Goal: Task Accomplishment & Management: Complete application form

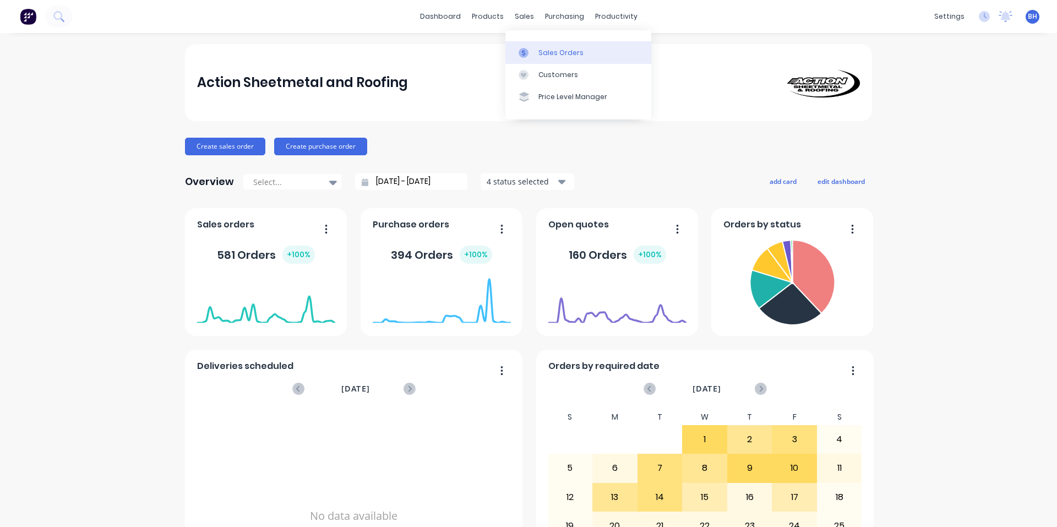
click at [538, 55] on div "Sales Orders" at bounding box center [560, 53] width 45 height 10
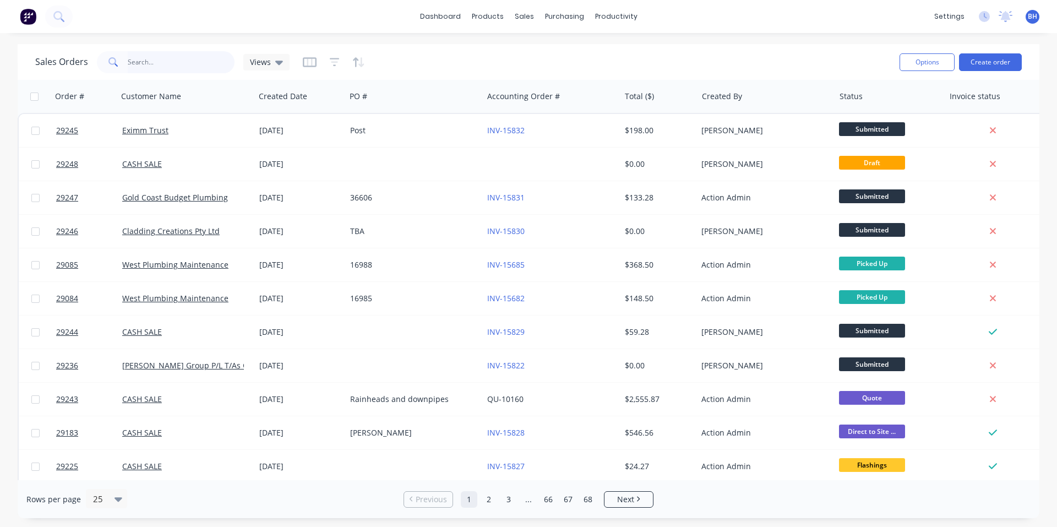
click at [138, 62] on input "text" at bounding box center [181, 62] width 107 height 22
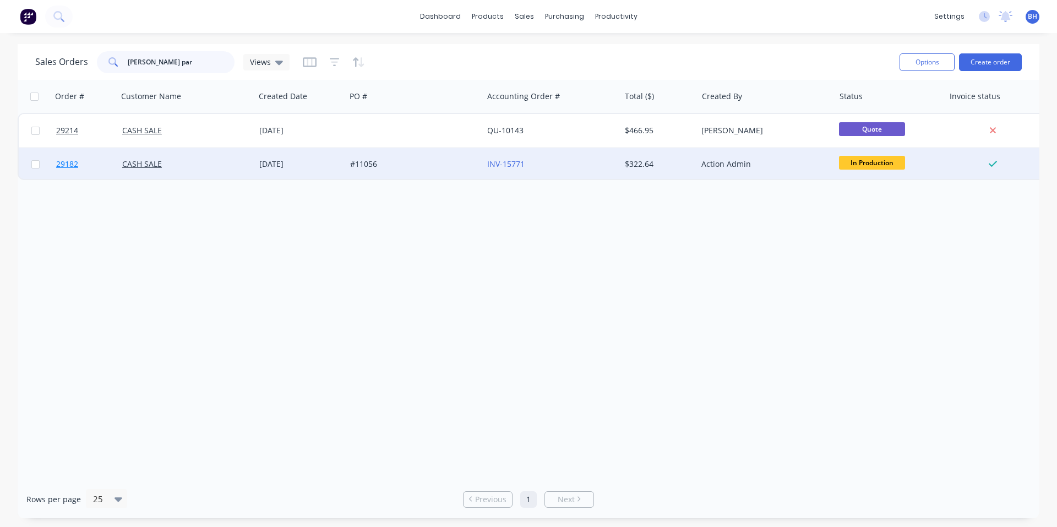
type input "[PERSON_NAME] par"
click at [68, 164] on span "29182" at bounding box center [67, 164] width 22 height 11
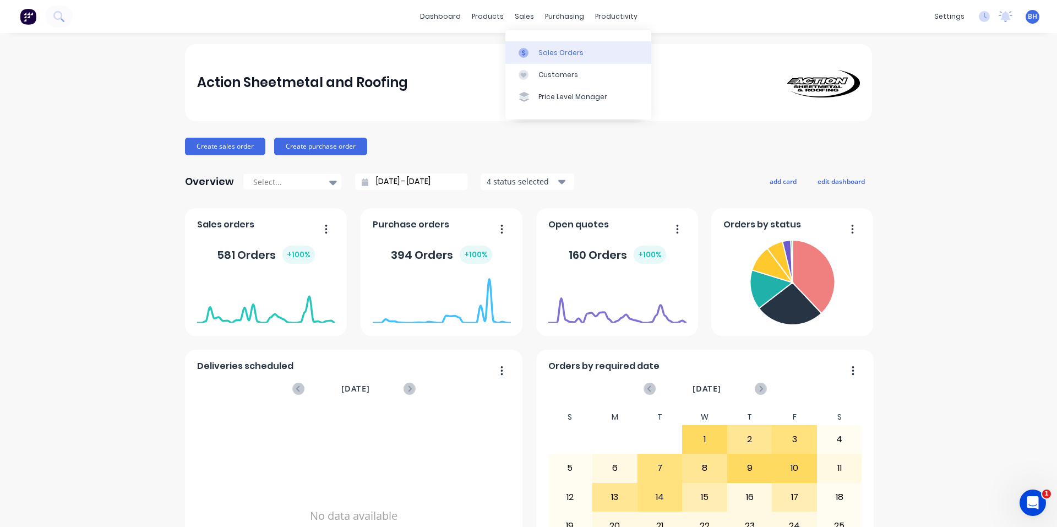
click at [547, 52] on div "Sales Orders" at bounding box center [560, 53] width 45 height 10
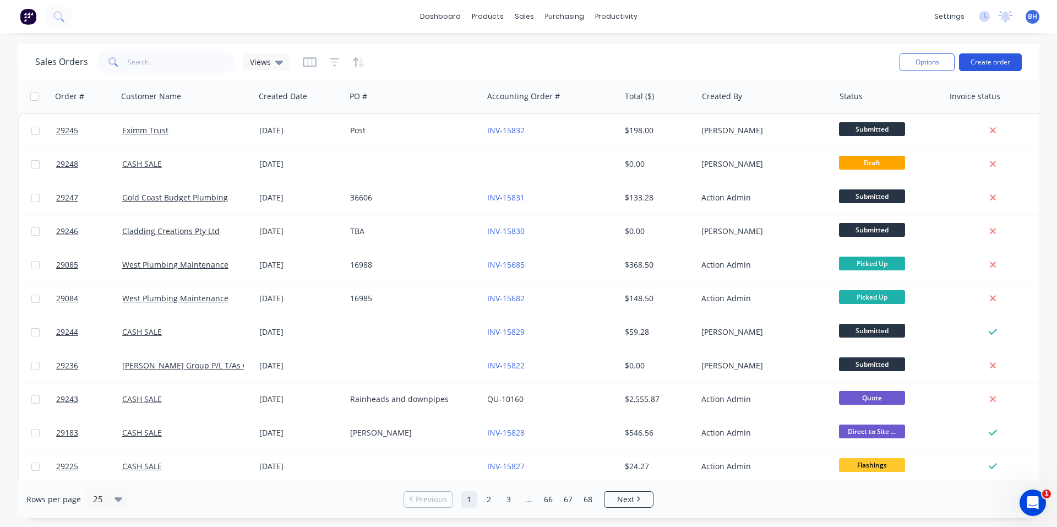
click at [993, 64] on button "Create order" at bounding box center [990, 62] width 63 height 18
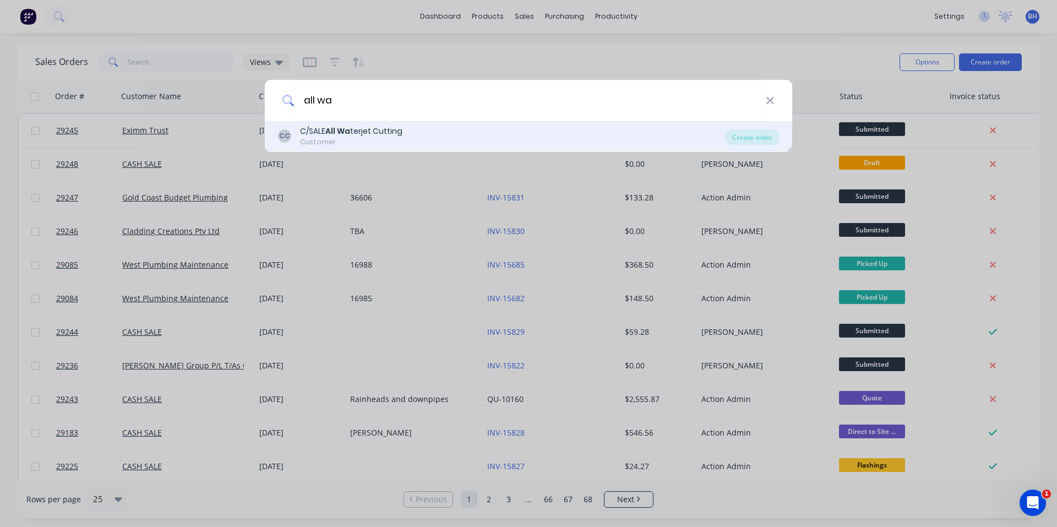
type input "all wa"
click at [393, 136] on div "C/SALE All Wa terjet Cutting" at bounding box center [351, 132] width 102 height 12
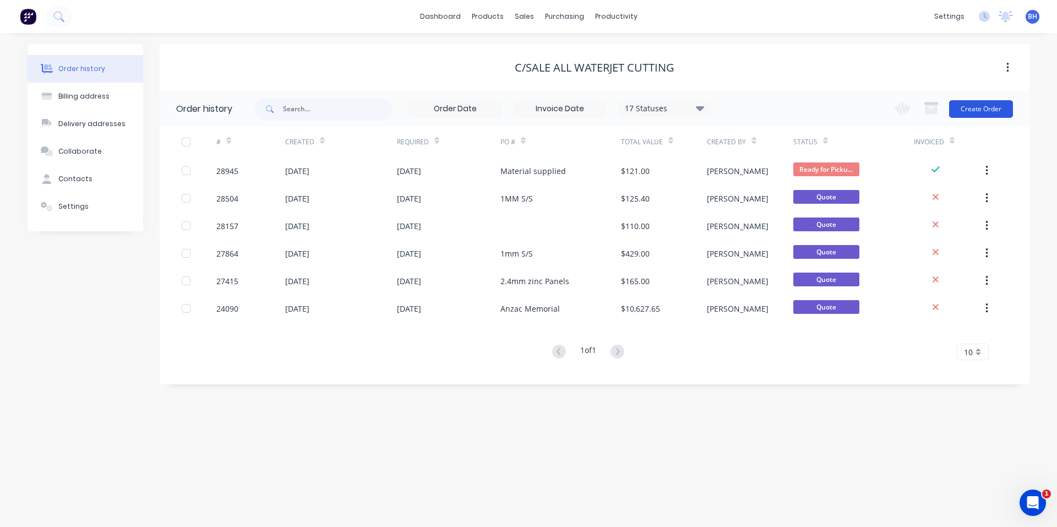
click at [988, 110] on button "Create Order" at bounding box center [981, 109] width 64 height 18
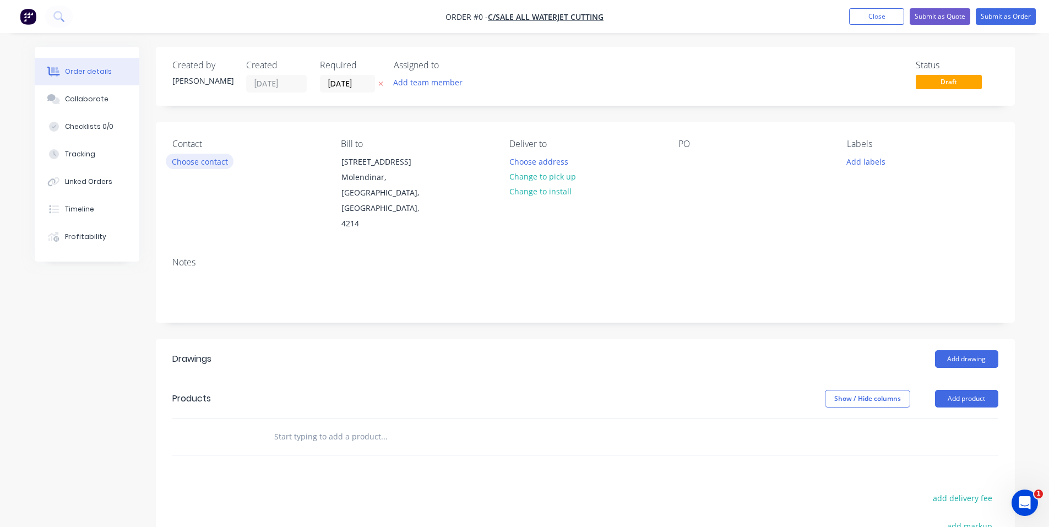
click at [205, 160] on button "Choose contact" at bounding box center [200, 161] width 68 height 15
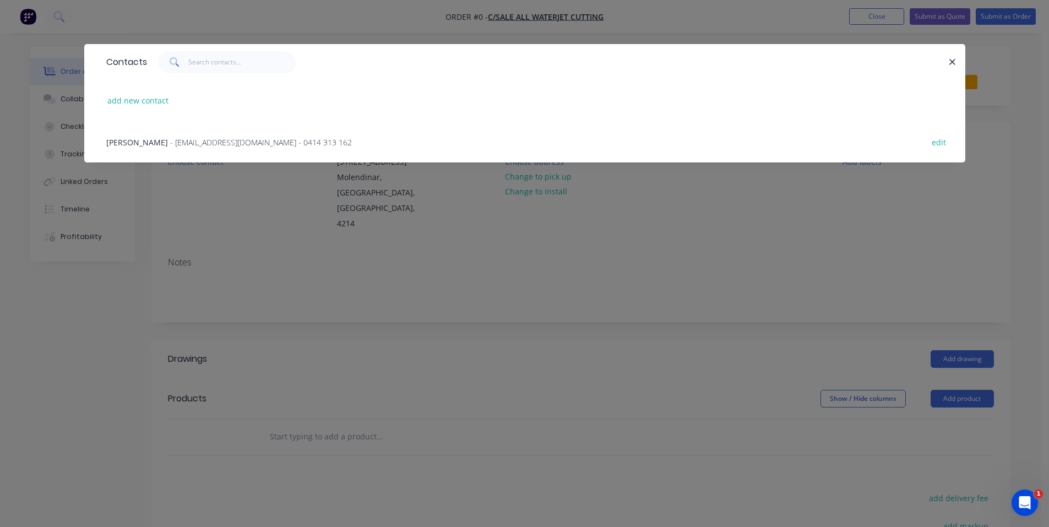
click at [170, 142] on span "- info@allwaterjetcutting.com.au - 0414 313 162" at bounding box center [261, 142] width 182 height 10
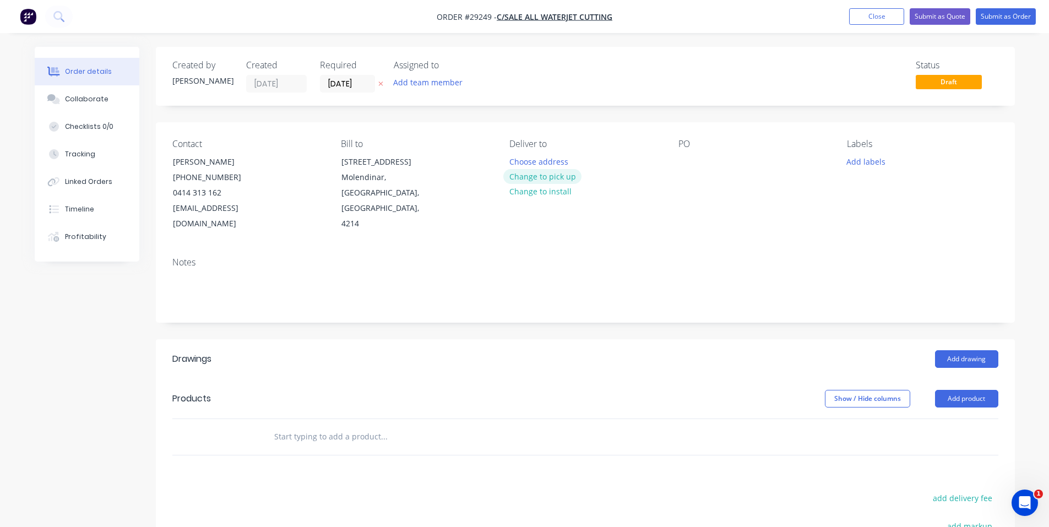
click at [562, 177] on button "Change to pick up" at bounding box center [542, 176] width 78 height 15
click at [852, 164] on button "Add labels" at bounding box center [866, 161] width 51 height 15
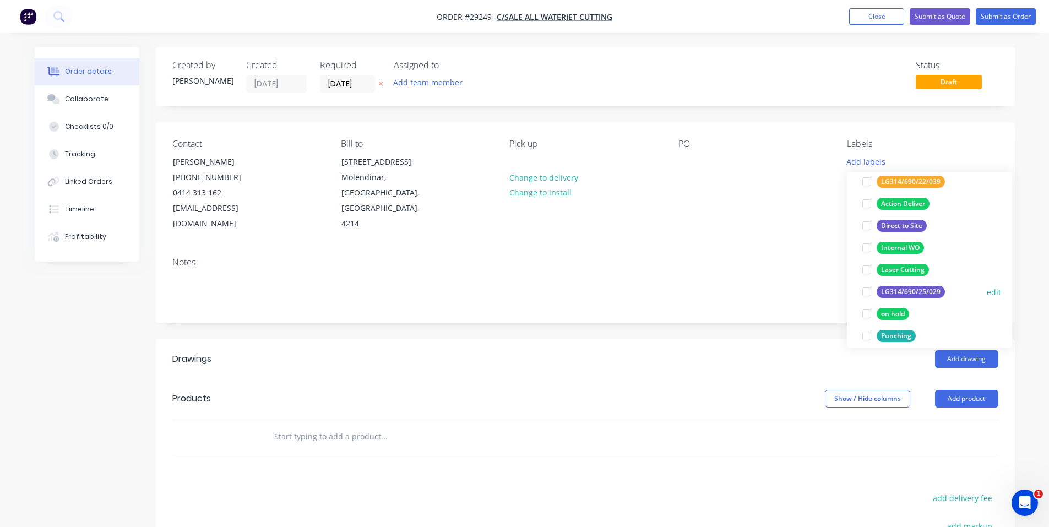
scroll to position [110, 0]
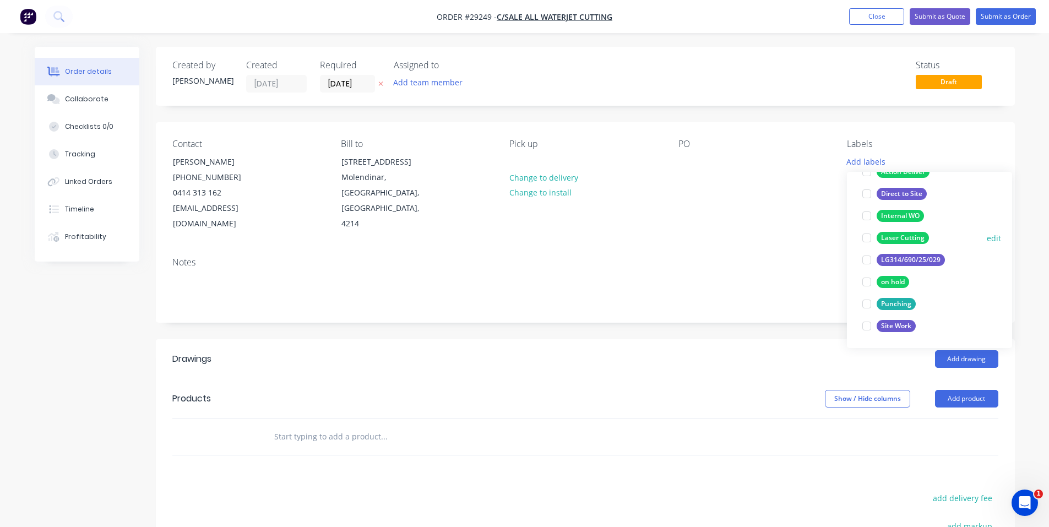
click at [874, 238] on div at bounding box center [867, 238] width 22 height 22
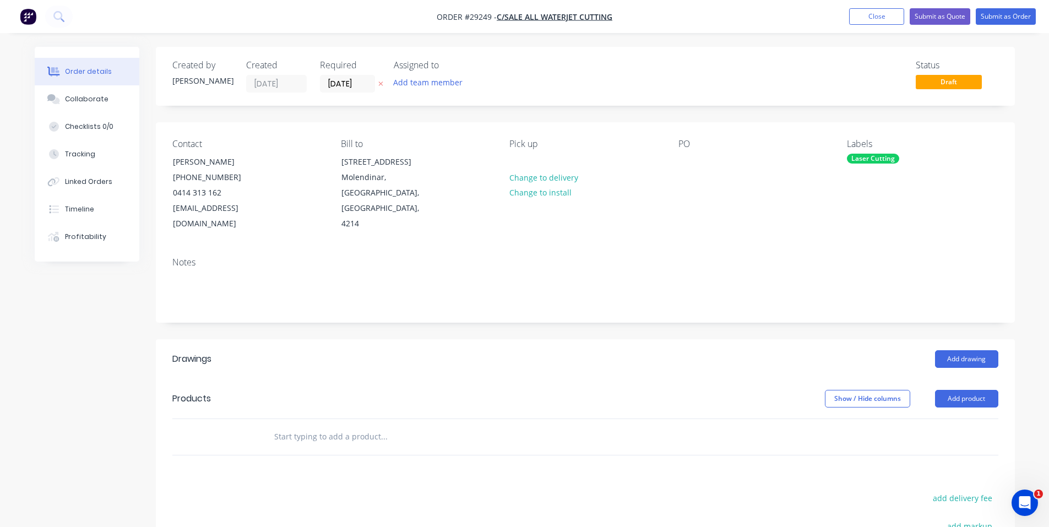
click at [764, 257] on div "Notes" at bounding box center [585, 262] width 826 height 10
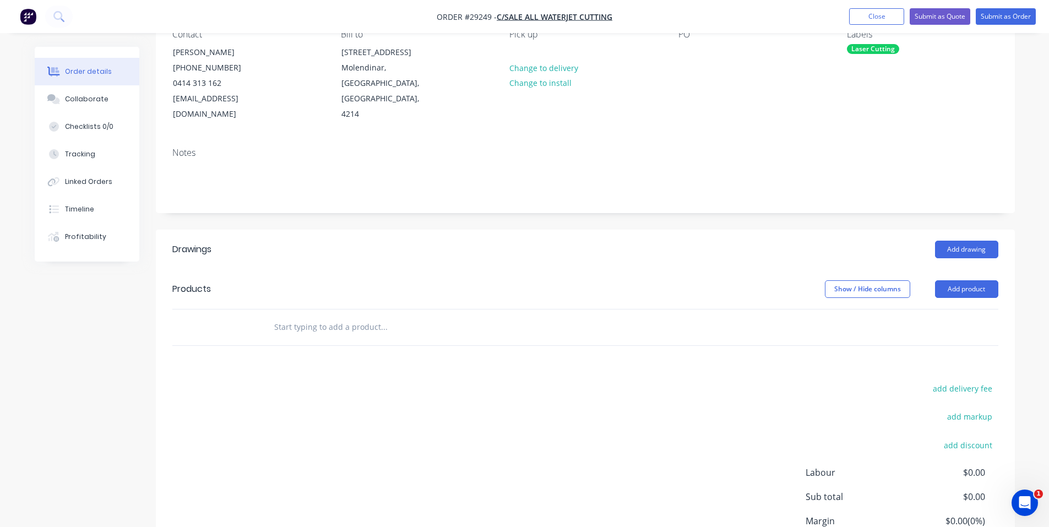
scroll to position [110, 0]
drag, startPoint x: 975, startPoint y: 268, endPoint x: 679, endPoint y: 333, distance: 302.8
click at [974, 280] on button "Add product" at bounding box center [966, 289] width 63 height 18
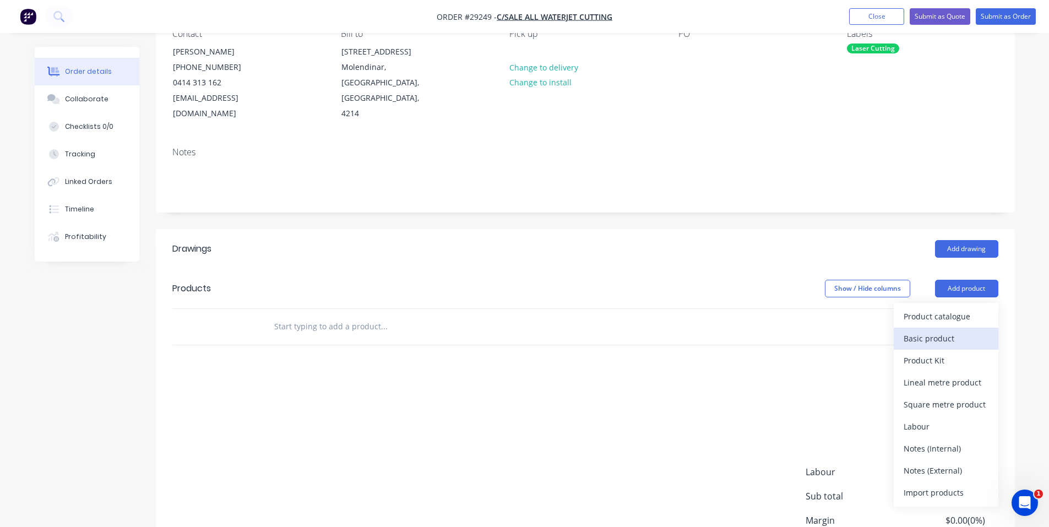
click at [944, 330] on div "Basic product" at bounding box center [946, 338] width 85 height 16
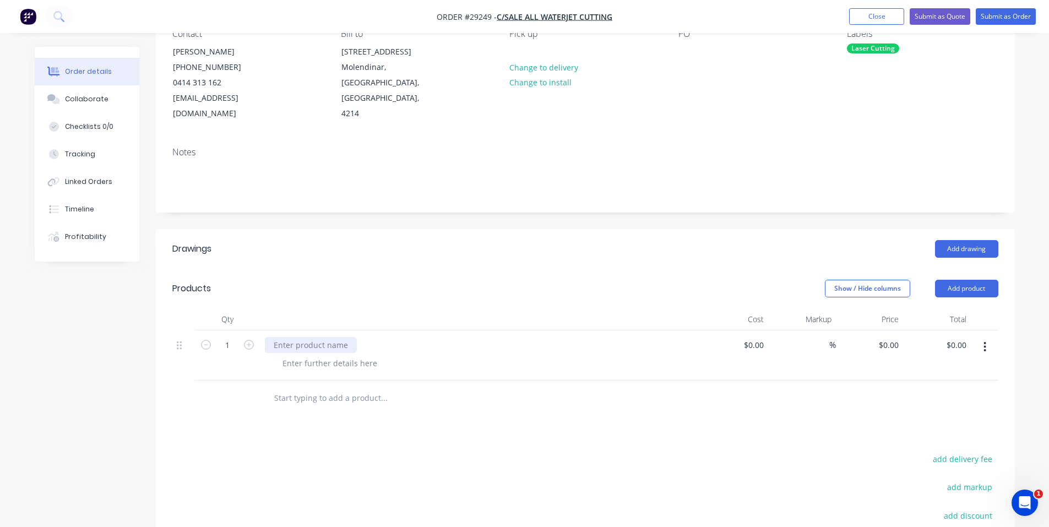
click at [324, 337] on div at bounding box center [311, 345] width 92 height 16
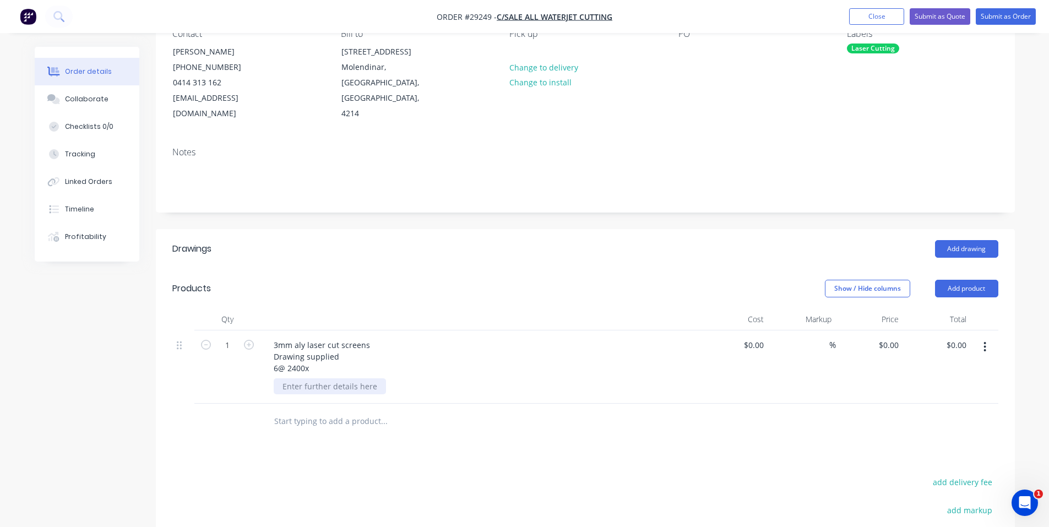
click at [323, 378] on div at bounding box center [330, 386] width 112 height 16
drag, startPoint x: 304, startPoint y: 353, endPoint x: 317, endPoint y: 357, distance: 12.7
click at [308, 356] on div "3mm aly laser cut screens Drawing supplied 6@ 2400x" at bounding box center [322, 356] width 114 height 39
click at [320, 358] on div "3mm aly laser cut screens Drawing supplied 6@ 2400x" at bounding box center [322, 356] width 114 height 39
click at [888, 337] on div "0 0" at bounding box center [894, 345] width 17 height 16
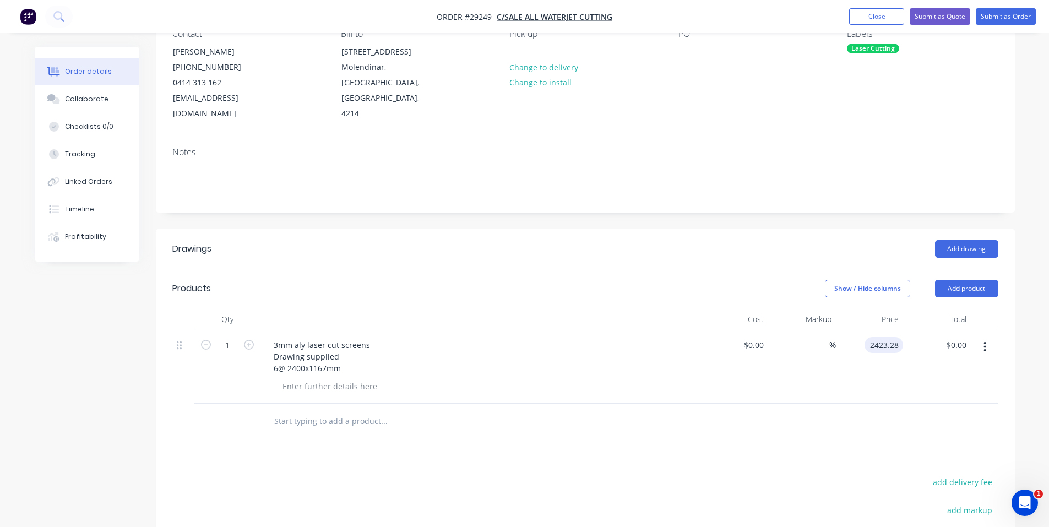
type input "$2,423.28"
drag, startPoint x: 825, startPoint y: 425, endPoint x: 820, endPoint y: 414, distance: 12.1
click at [820, 414] on div "Drawings Add drawing Products Show / Hide columns Add product Qty Cost Markup P…" at bounding box center [585, 466] width 859 height 475
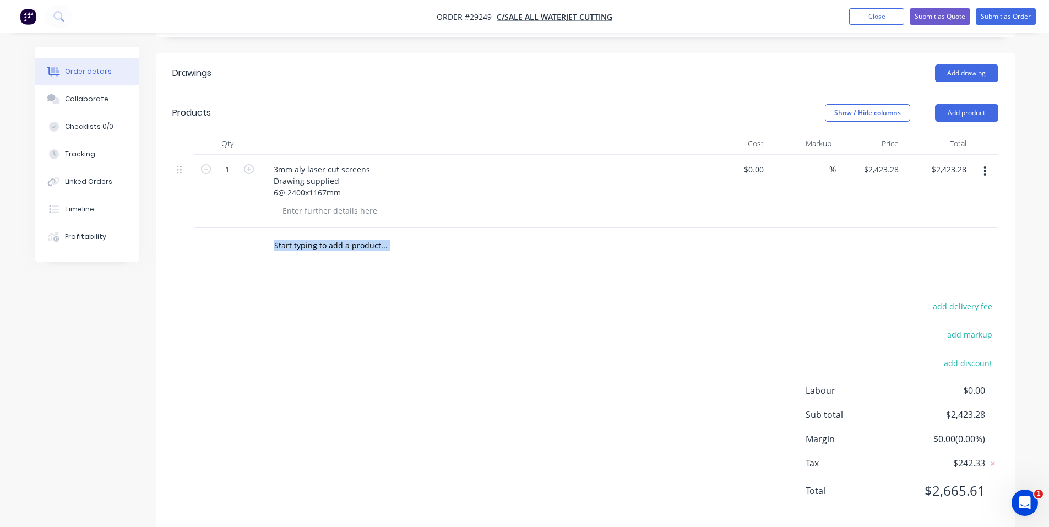
scroll to position [288, 0]
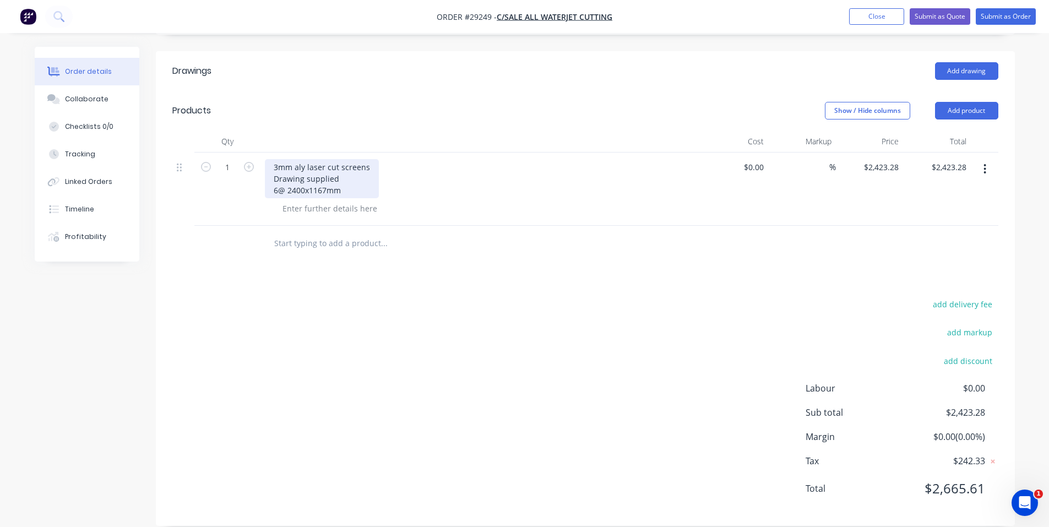
drag, startPoint x: 273, startPoint y: 174, endPoint x: 302, endPoint y: 178, distance: 29.4
click at [273, 174] on div "3mm aly laser cut screens Drawing supplied 6@ 2400x1167mm" at bounding box center [322, 178] width 114 height 39
drag, startPoint x: 353, startPoint y: 167, endPoint x: 370, endPoint y: 176, distance: 19.2
click at [355, 170] on div "3mm aly laser cut screens Drawing supplied 6@ 2400x1167mm" at bounding box center [322, 178] width 114 height 39
click at [412, 183] on div "3mm aly laser cut screens Drawing supplied 6@ 2400x1167mm" at bounding box center [480, 189] width 440 height 73
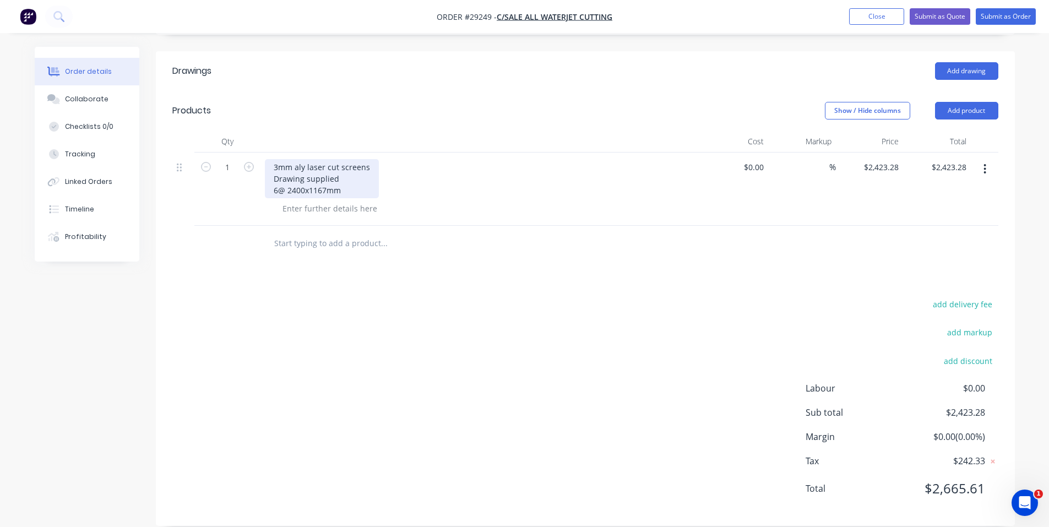
click at [273, 176] on div "3mm aly laser cut screens Drawing supplied 6@ 2400x1167mm" at bounding box center [322, 178] width 114 height 39
click at [353, 175] on div "3mm aly laser cut screens Drawing supplied 6@ 2400x1167mm" at bounding box center [322, 178] width 114 height 39
drag, startPoint x: 429, startPoint y: 187, endPoint x: 404, endPoint y: 186, distance: 25.9
click at [429, 200] on div at bounding box center [485, 208] width 423 height 16
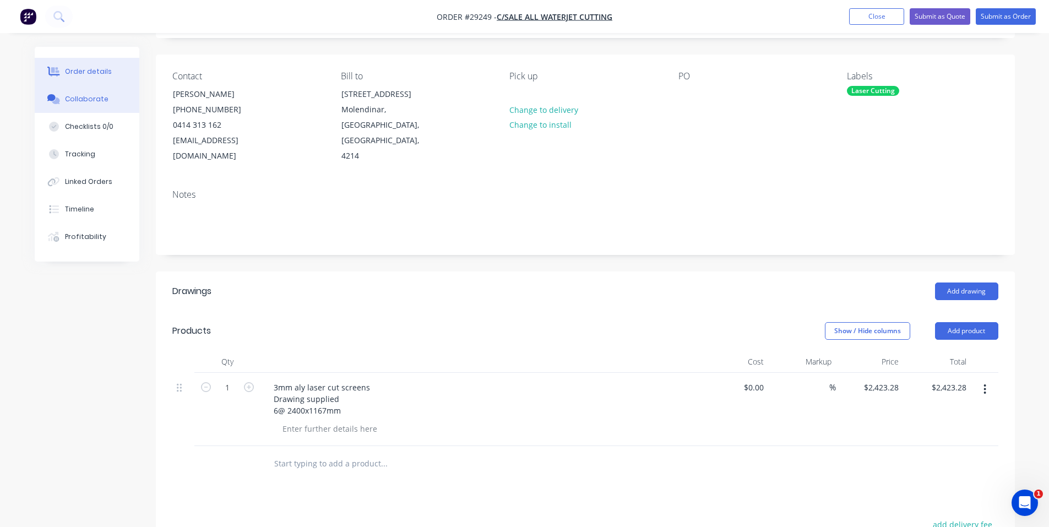
click at [94, 100] on div "Collaborate" at bounding box center [86, 99] width 43 height 10
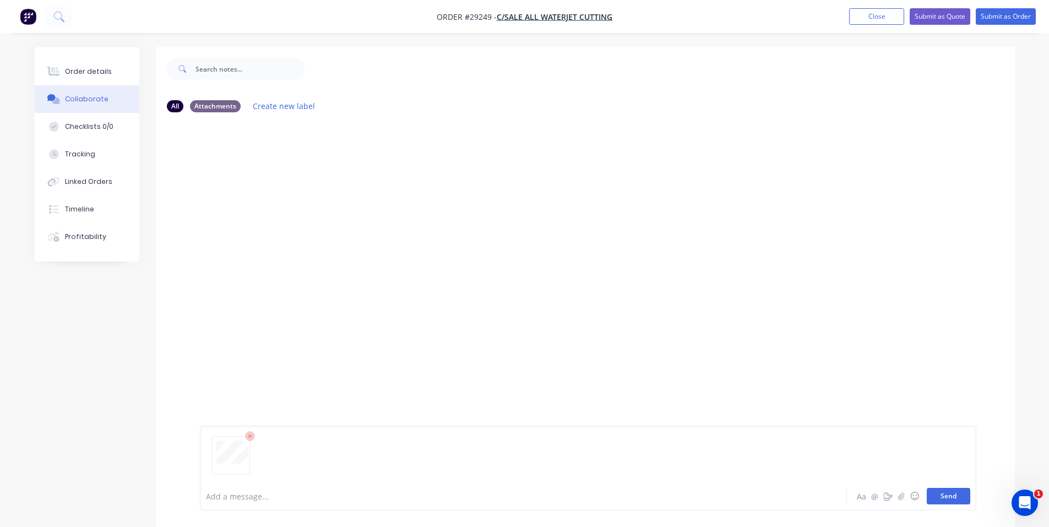
drag, startPoint x: 949, startPoint y: 501, endPoint x: 912, endPoint y: 474, distance: 46.0
click at [949, 501] on button "Send" at bounding box center [948, 496] width 43 height 17
click at [89, 62] on button "Order details" at bounding box center [87, 72] width 105 height 28
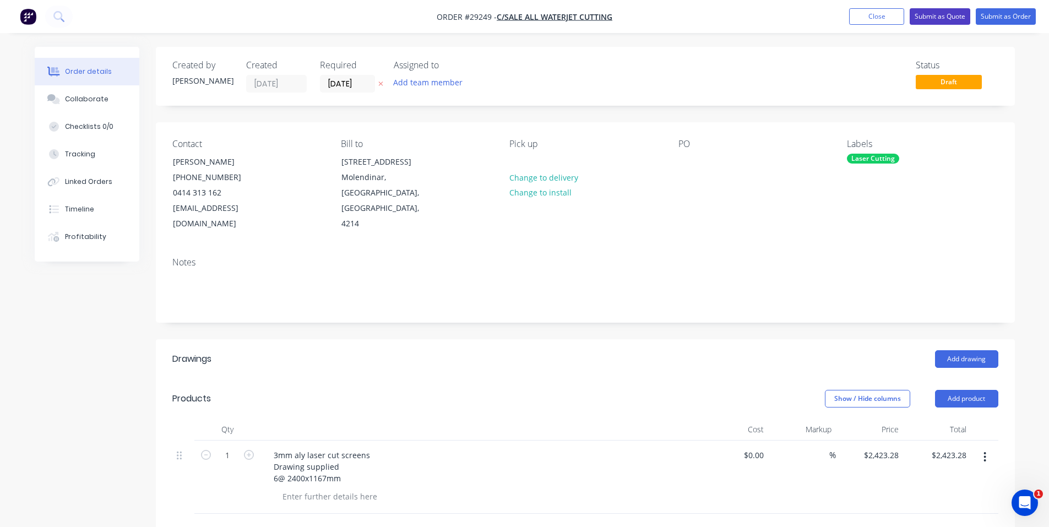
click at [944, 13] on button "Submit as Quote" at bounding box center [940, 16] width 61 height 17
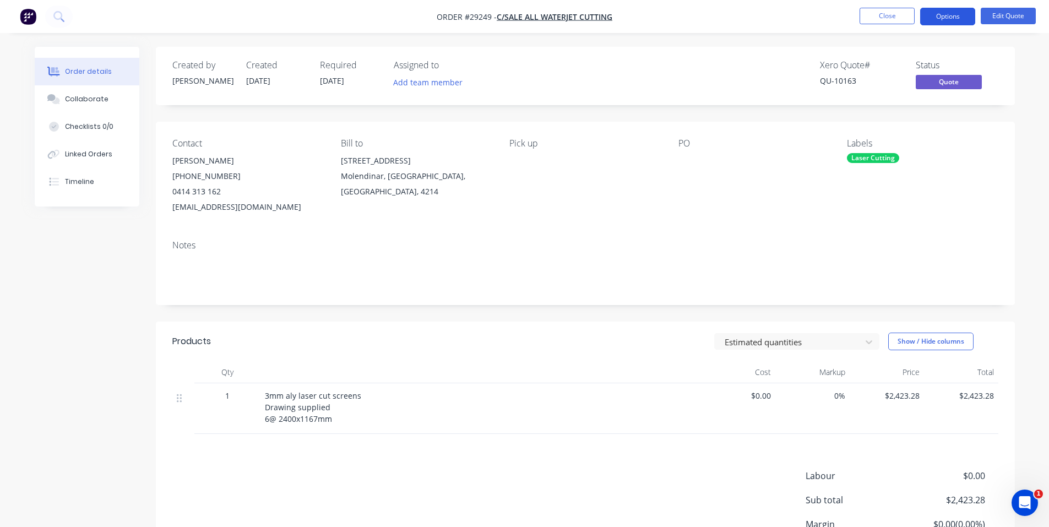
click at [946, 10] on button "Options" at bounding box center [947, 17] width 55 height 18
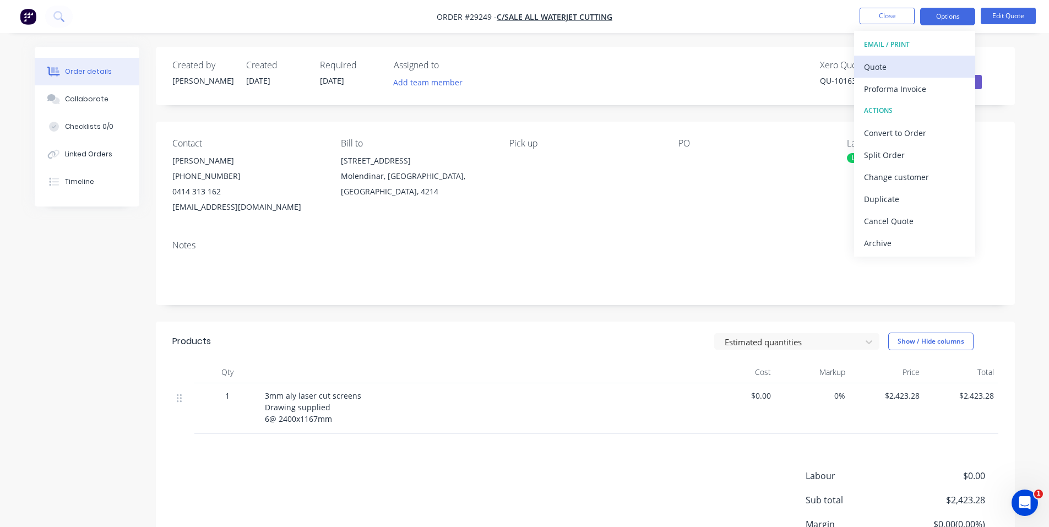
click at [914, 66] on div "Quote" at bounding box center [914, 67] width 101 height 16
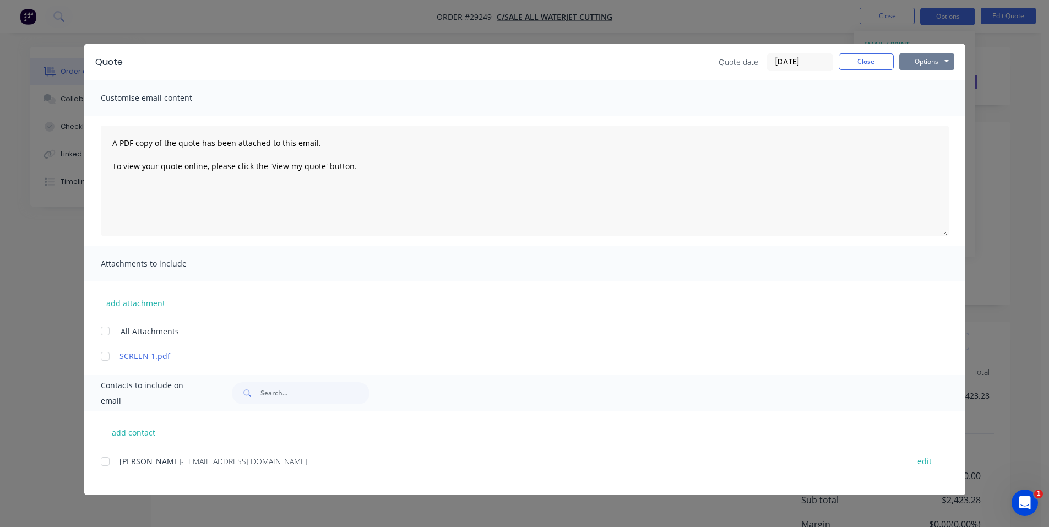
click at [921, 64] on button "Options" at bounding box center [926, 61] width 55 height 17
click at [937, 97] on button "Print" at bounding box center [934, 99] width 70 height 18
